Goal: Task Accomplishment & Management: Use online tool/utility

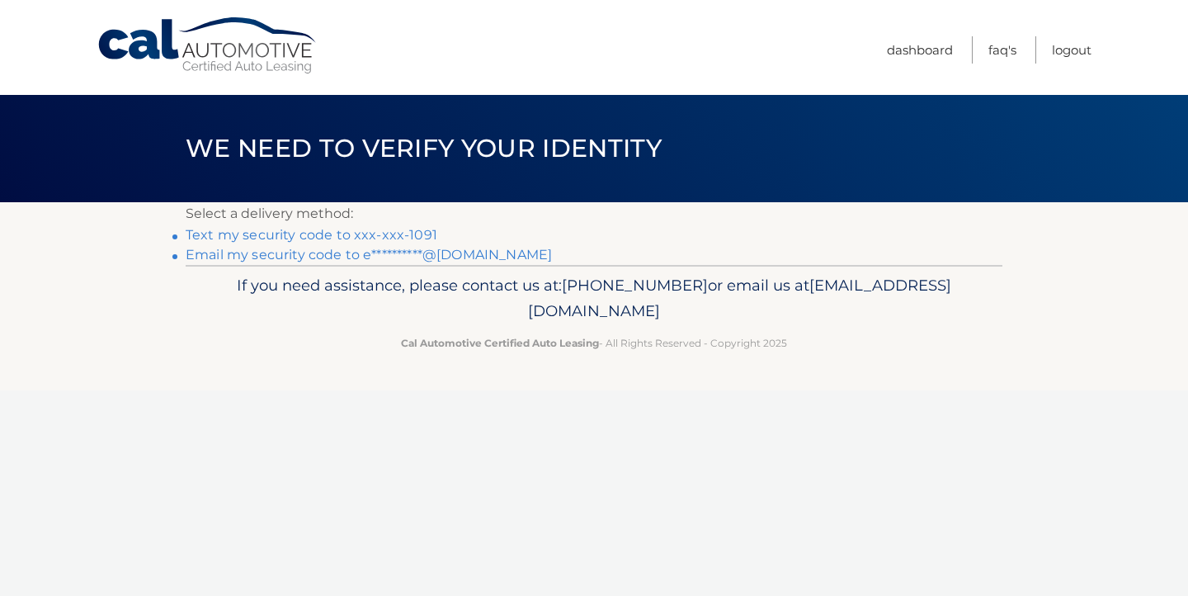
click at [420, 232] on link "Text my security code to xxx-xxx-1091" at bounding box center [312, 235] width 252 height 16
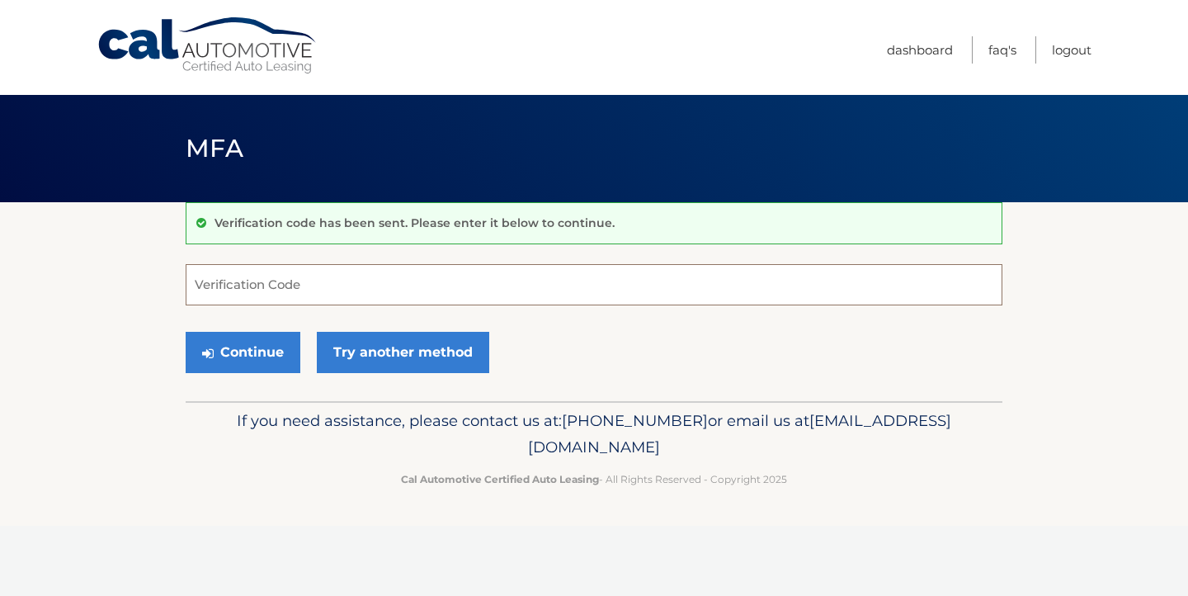
click at [305, 289] on input "Verification Code" at bounding box center [594, 284] width 817 height 41
type input "130943"
click at [268, 361] on button "Continue" at bounding box center [243, 352] width 115 height 41
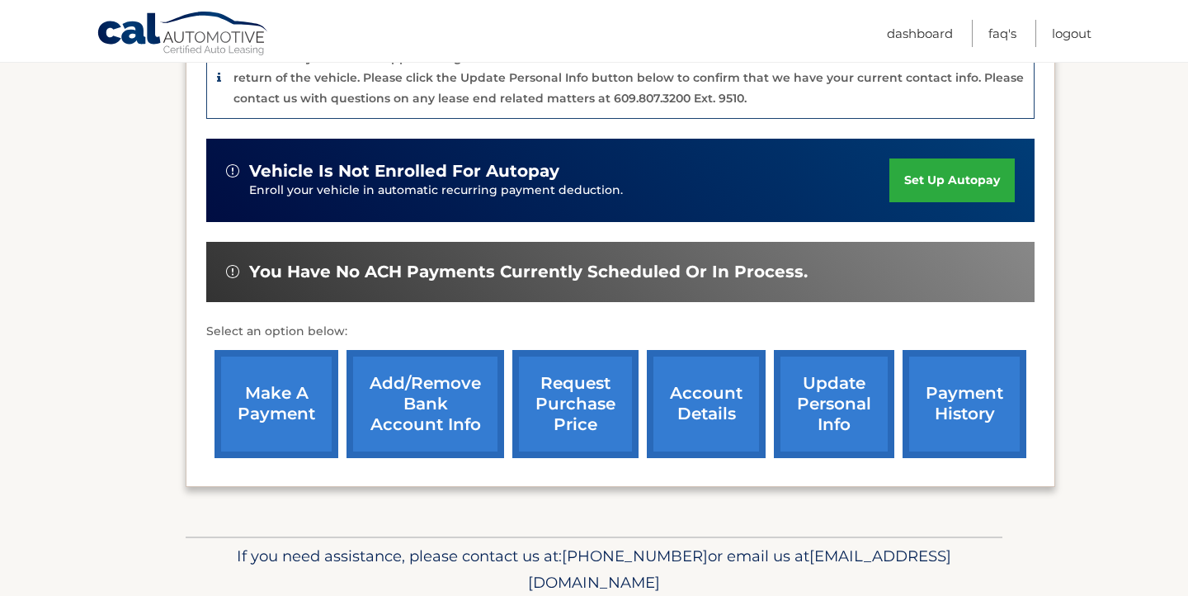
scroll to position [445, 0]
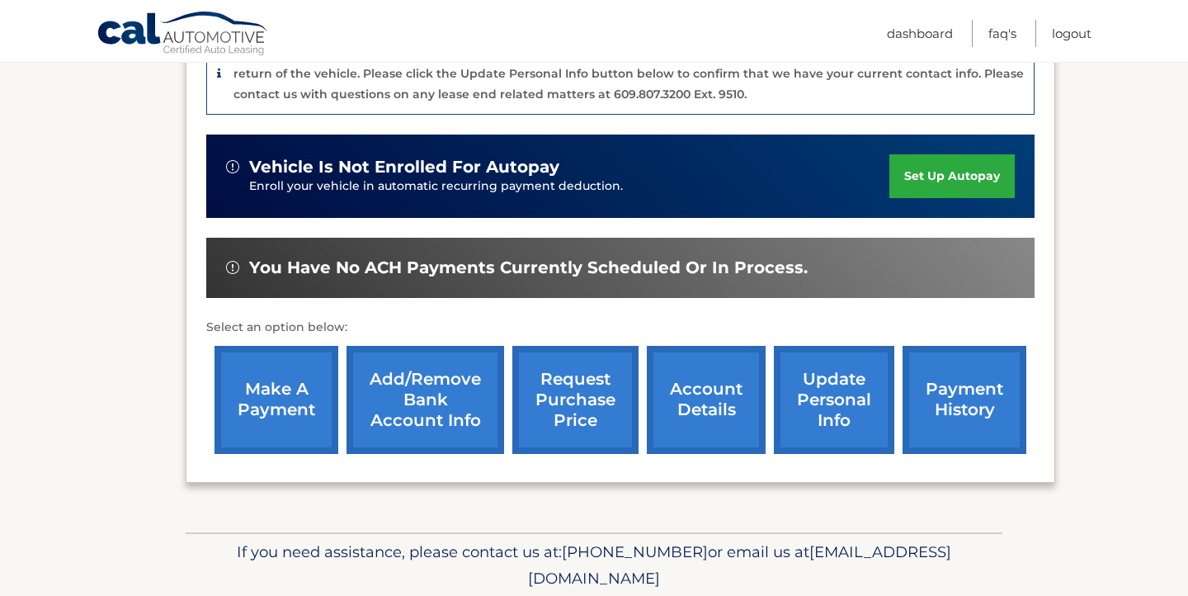
click at [279, 402] on link "make a payment" at bounding box center [276, 400] width 124 height 108
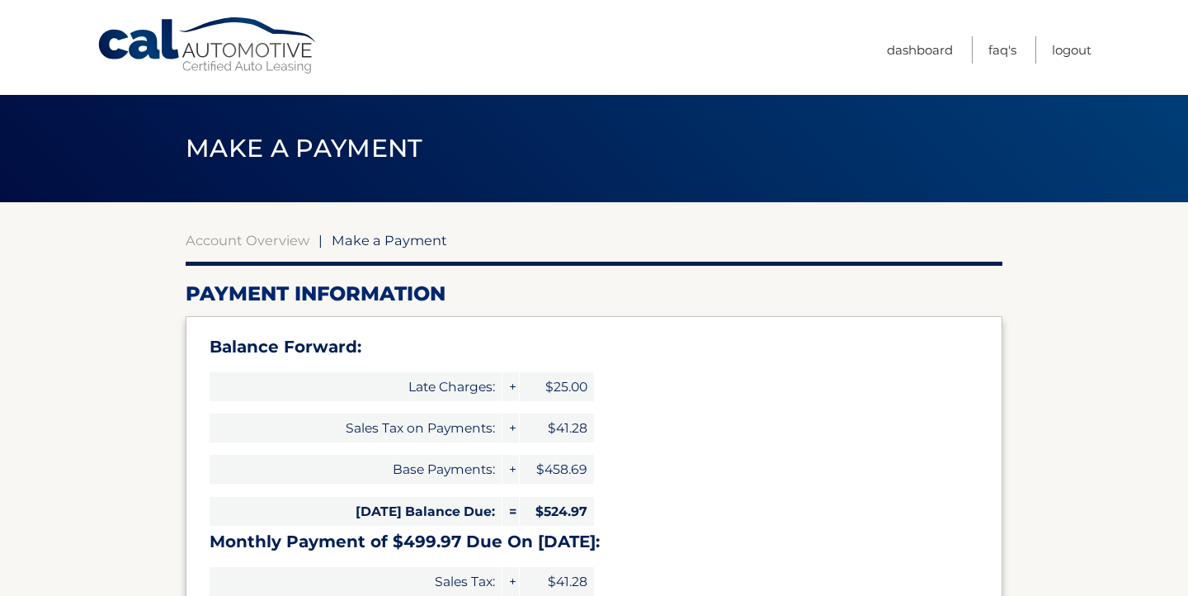
select select "NjU2MWZmNmYtNzUyOC00ODEwLTg1ZGUtMGZmZDZjZDhjNGM0"
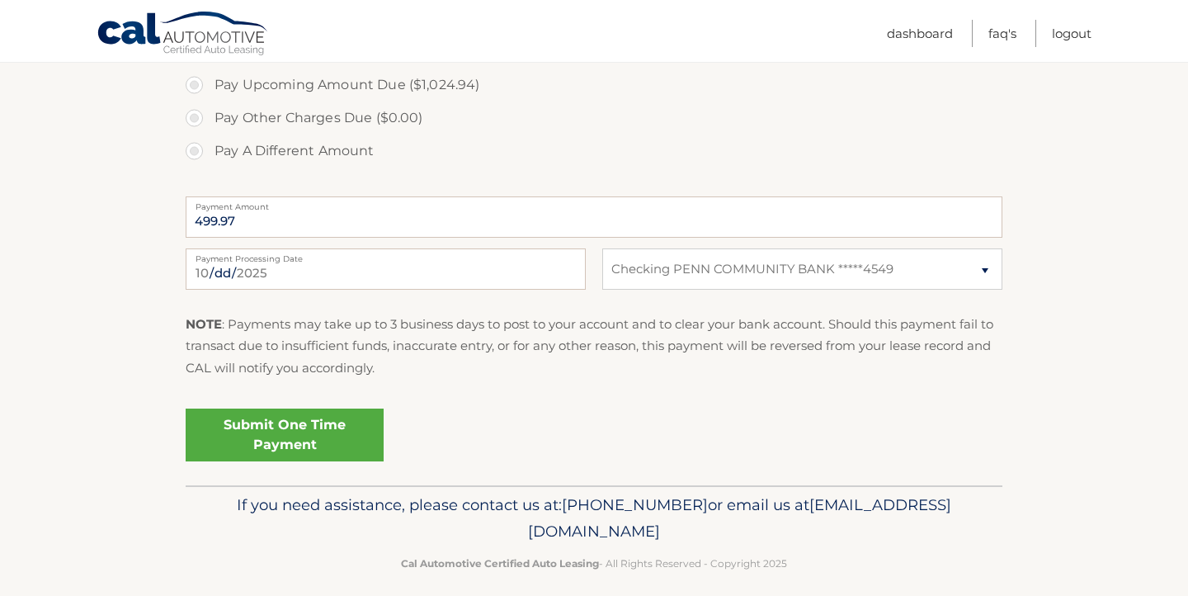
scroll to position [736, 0]
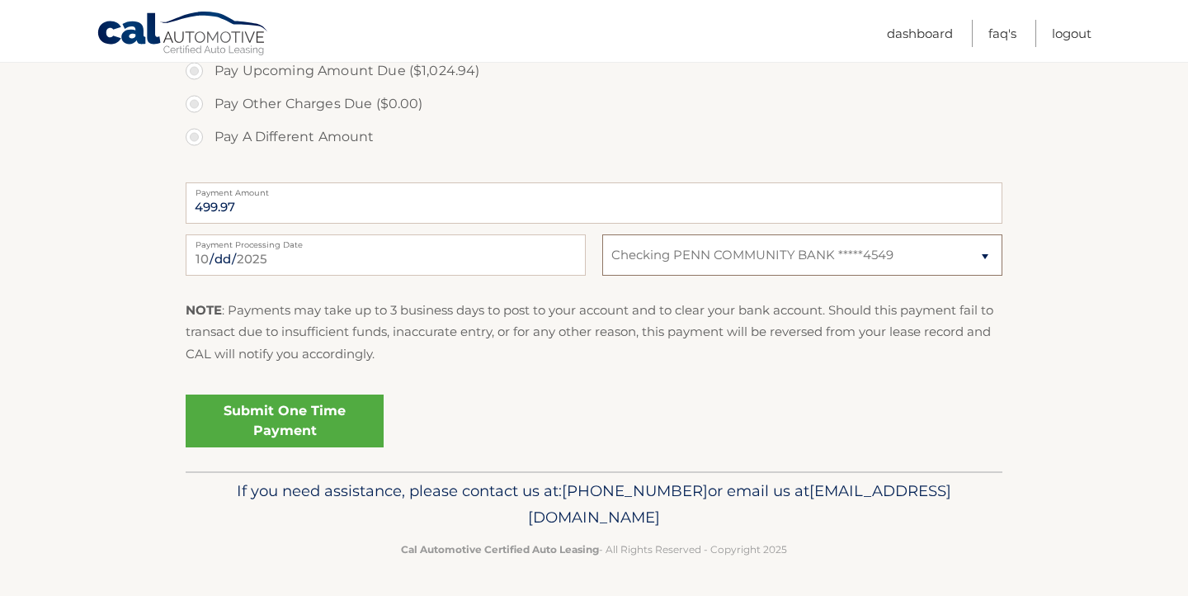
click at [986, 261] on select "Select Bank Account Checking PENN COMMUNITY BANK *****4549" at bounding box center [802, 254] width 400 height 41
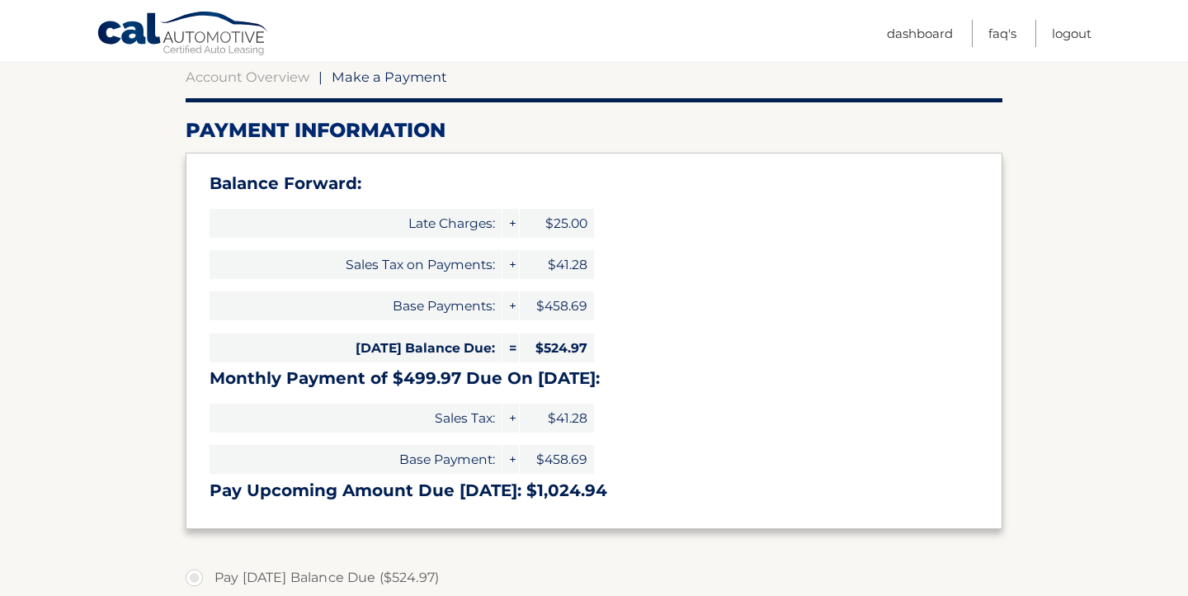
scroll to position [162, 0]
